Goal: Information Seeking & Learning: Stay updated

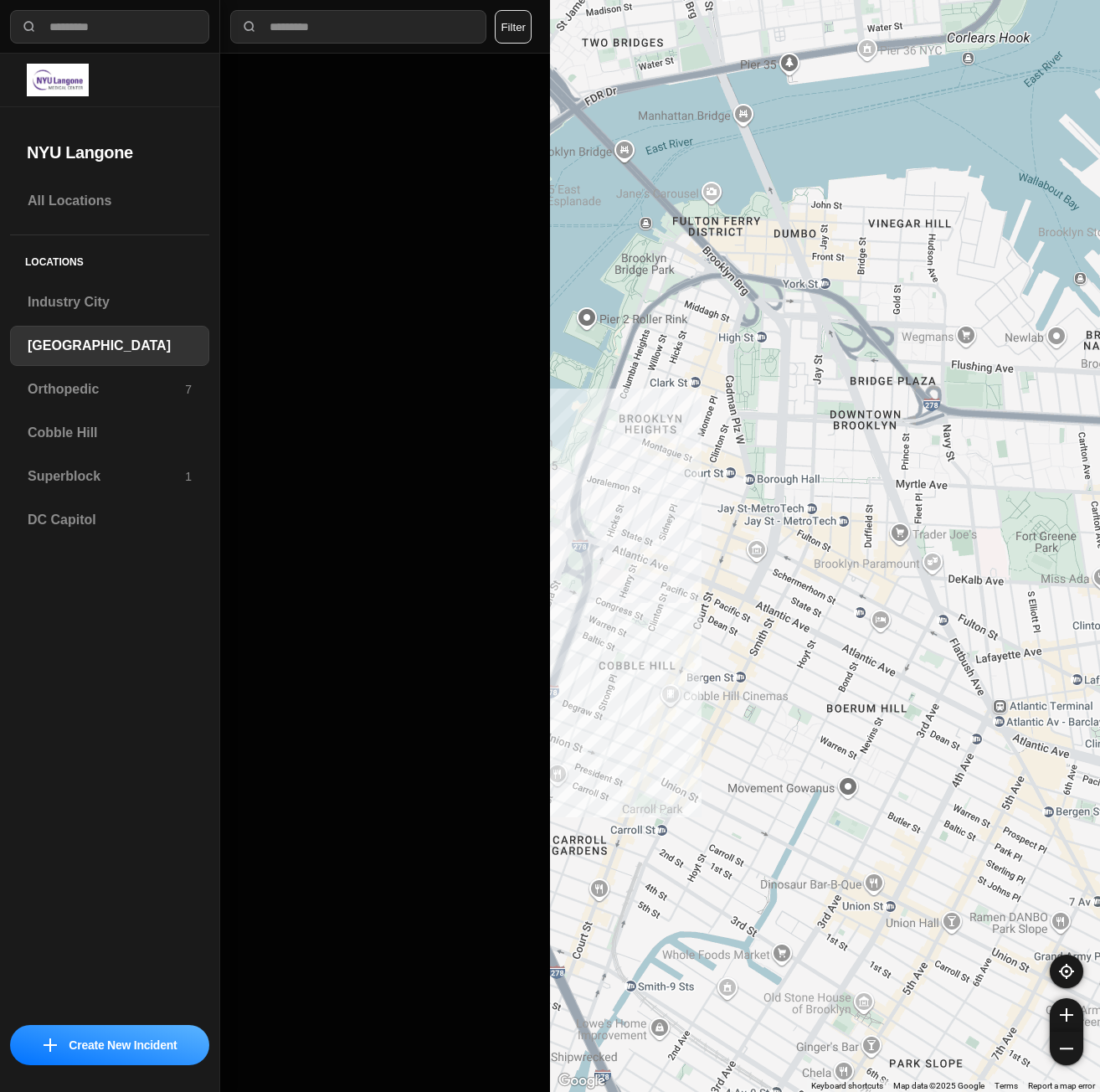
select select "*"
click at [83, 462] on div "Superblock 1" at bounding box center [109, 477] width 199 height 40
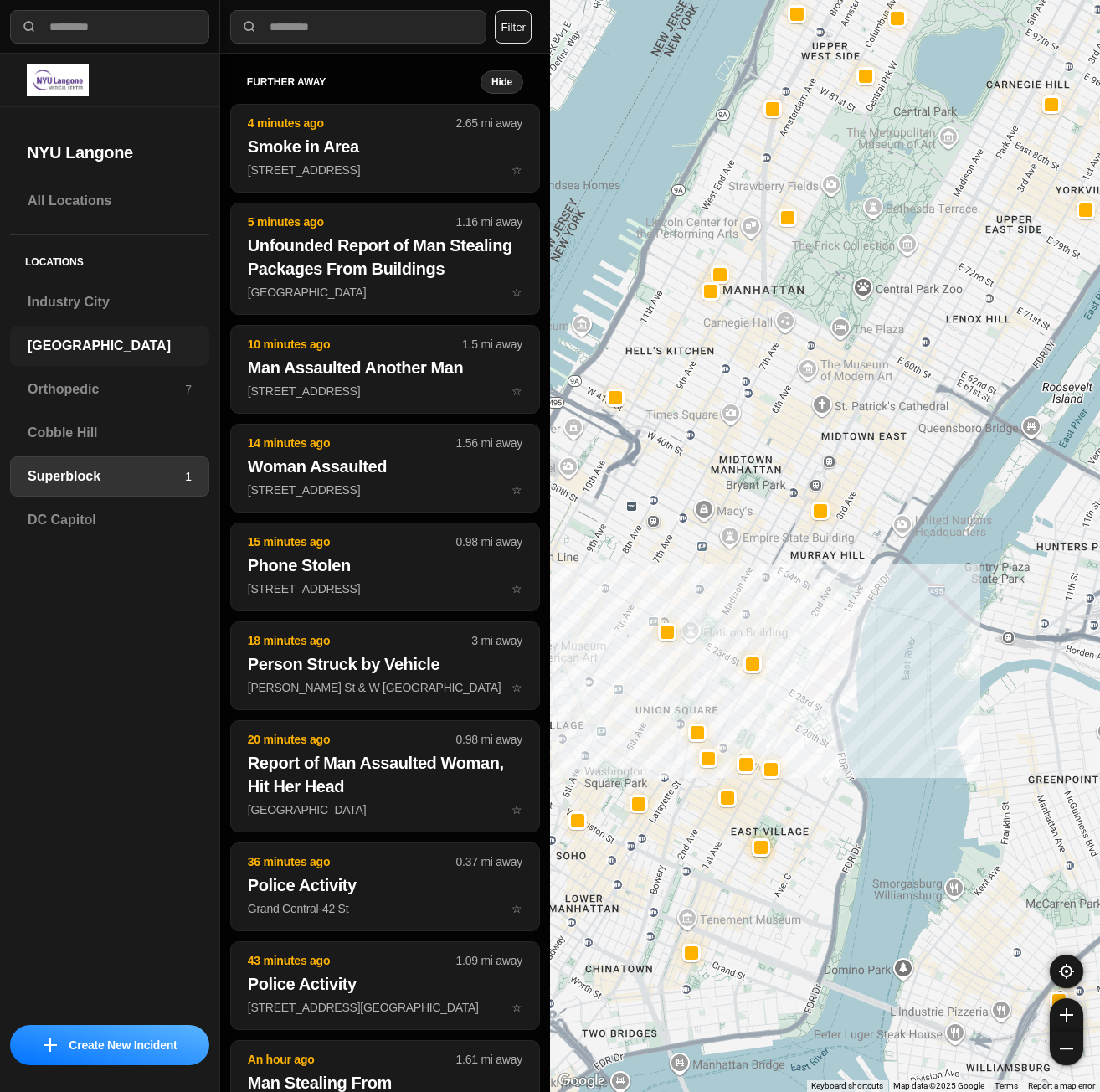
click at [80, 350] on h3 "[GEOGRAPHIC_DATA]" at bounding box center [109, 346] width 164 height 20
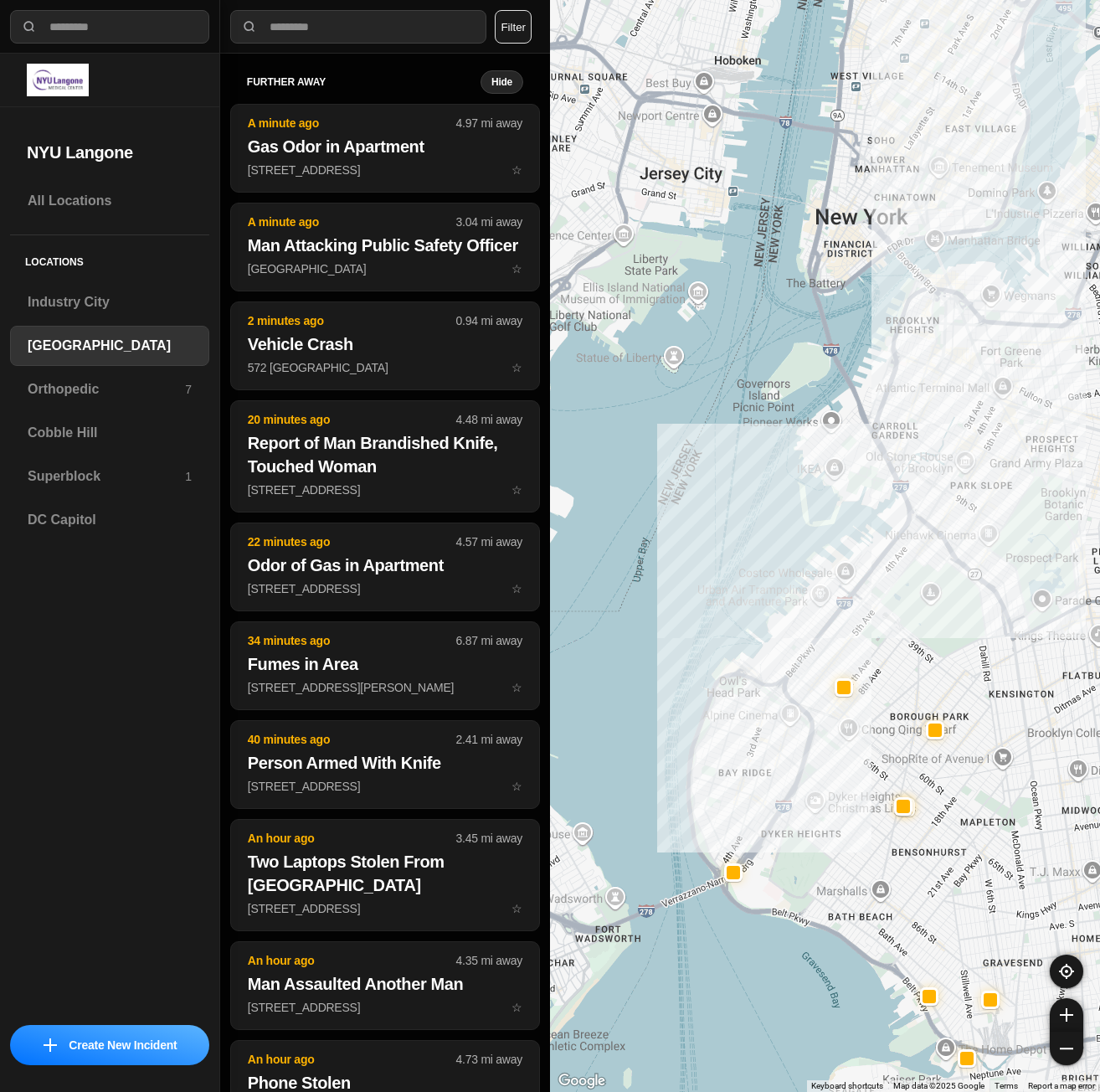
drag, startPoint x: 1009, startPoint y: 444, endPoint x: 952, endPoint y: 631, distance: 195.5
click at [952, 631] on div at bounding box center [825, 546] width 550 height 1092
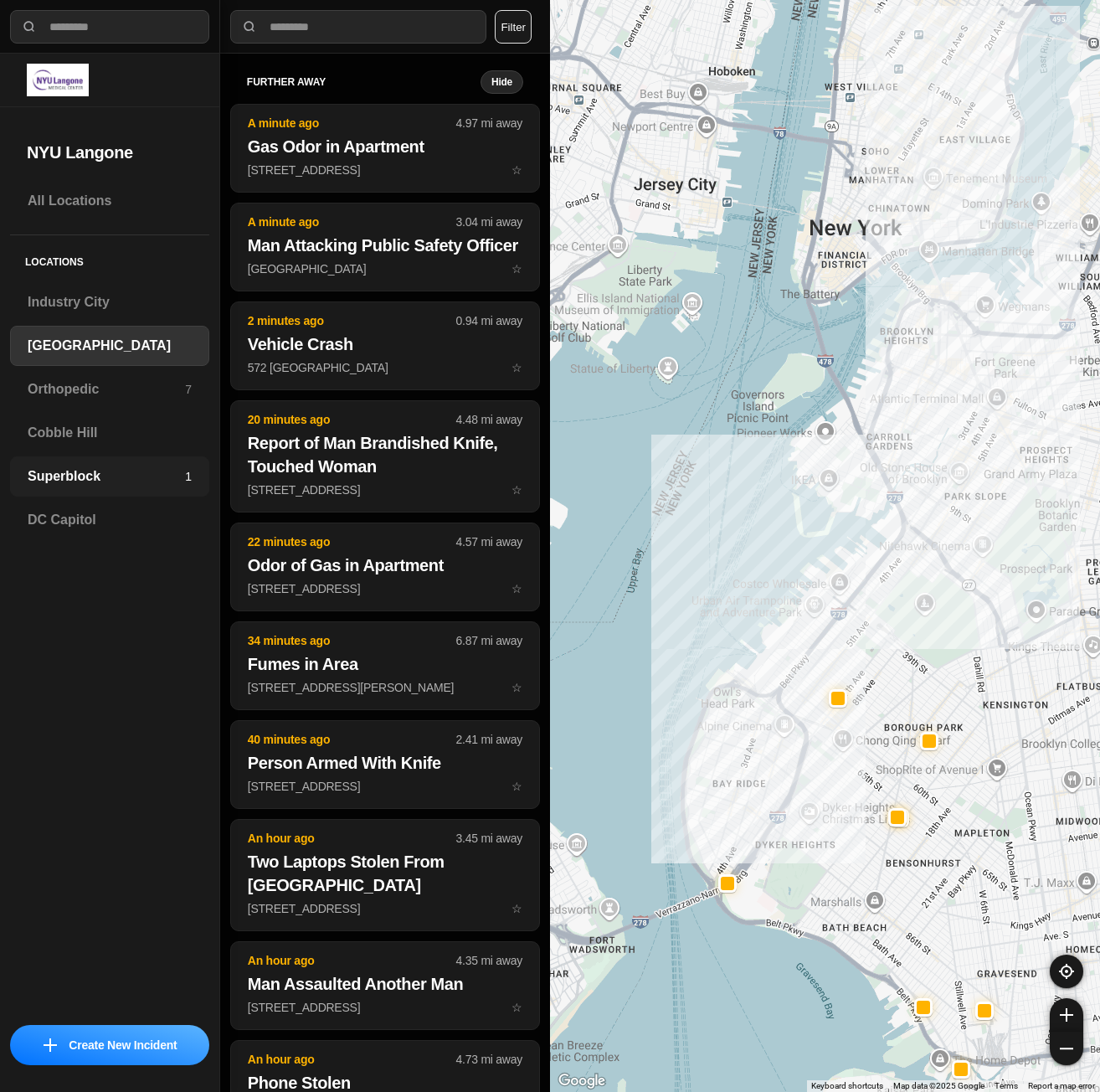
click at [106, 487] on div "Superblock 1" at bounding box center [109, 477] width 199 height 40
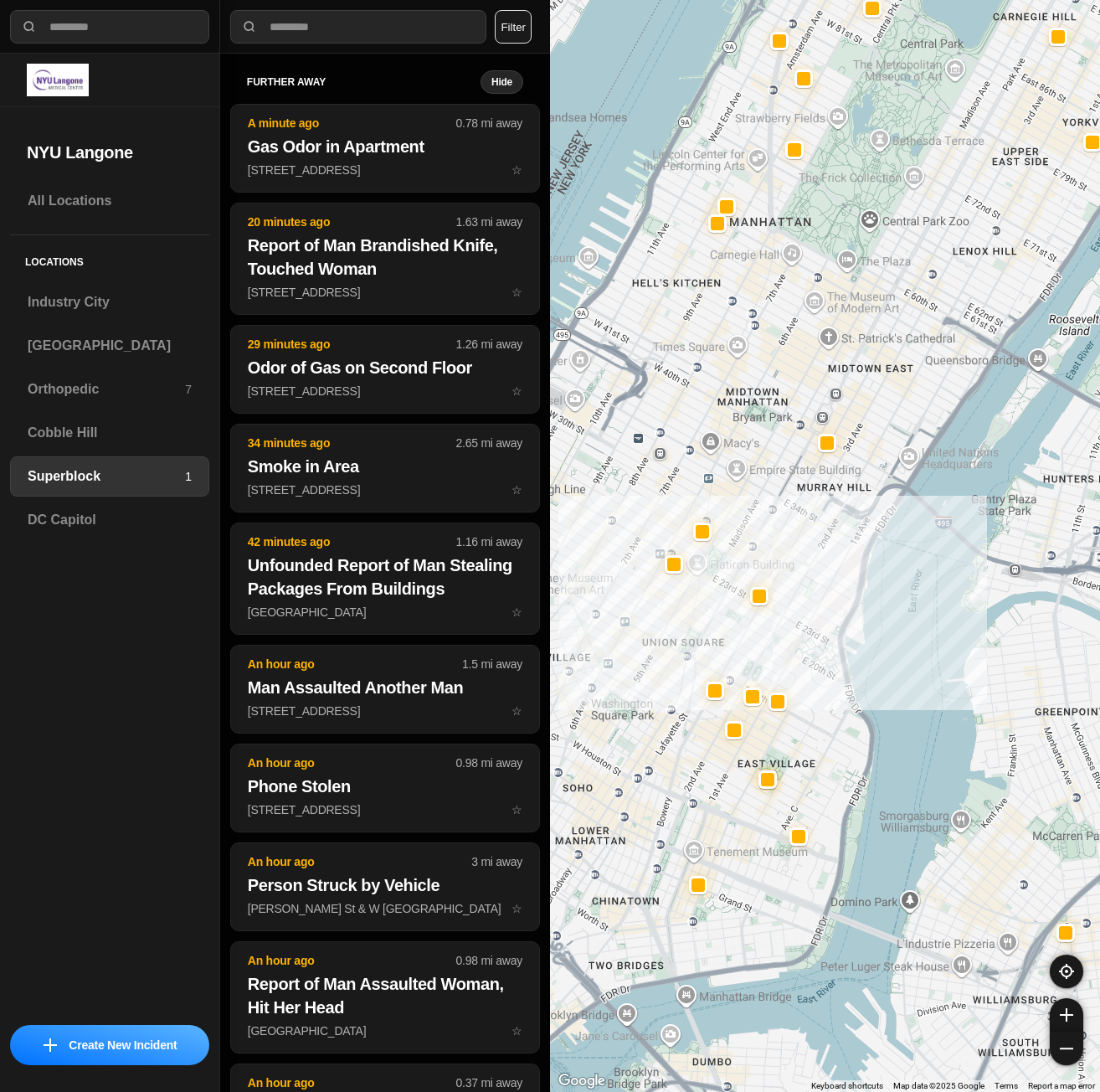
drag, startPoint x: 790, startPoint y: 717, endPoint x: 887, endPoint y: 659, distance: 113.0
click at [887, 659] on div at bounding box center [825, 546] width 550 height 1092
